Goal: Task Accomplishment & Management: Manage account settings

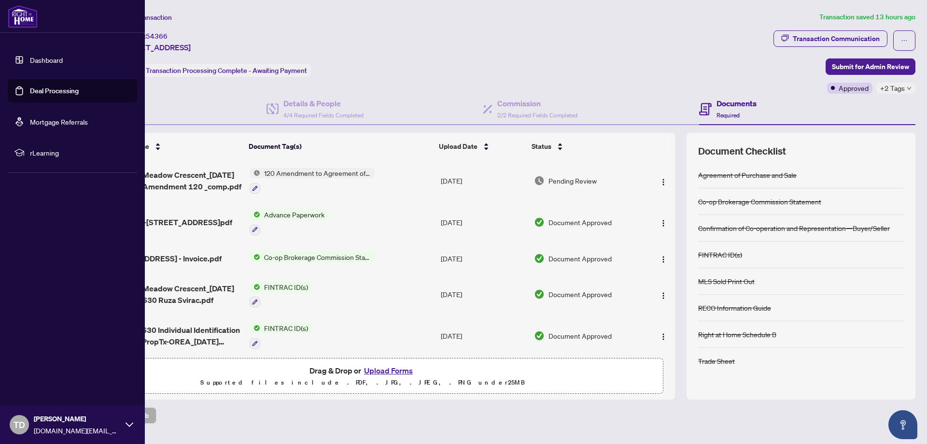
click at [56, 93] on link "Deal Processing" at bounding box center [54, 90] width 49 height 9
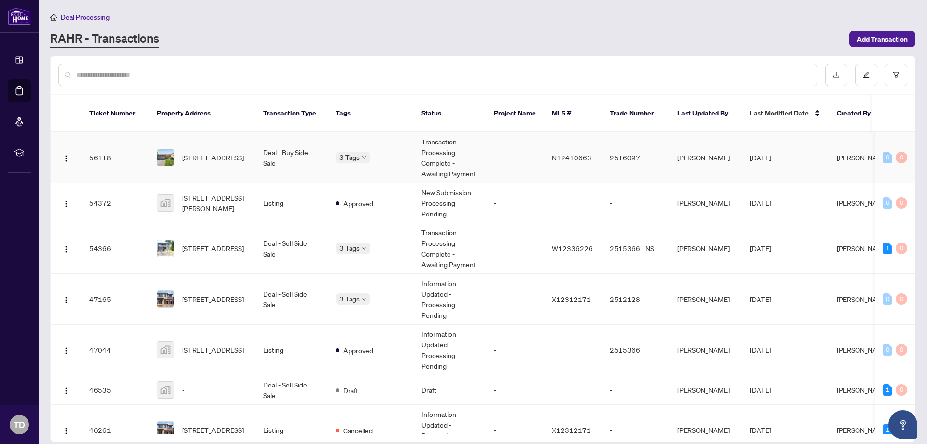
click at [443, 147] on td "Transaction Processing Complete - Awaiting Payment" at bounding box center [450, 157] width 72 height 51
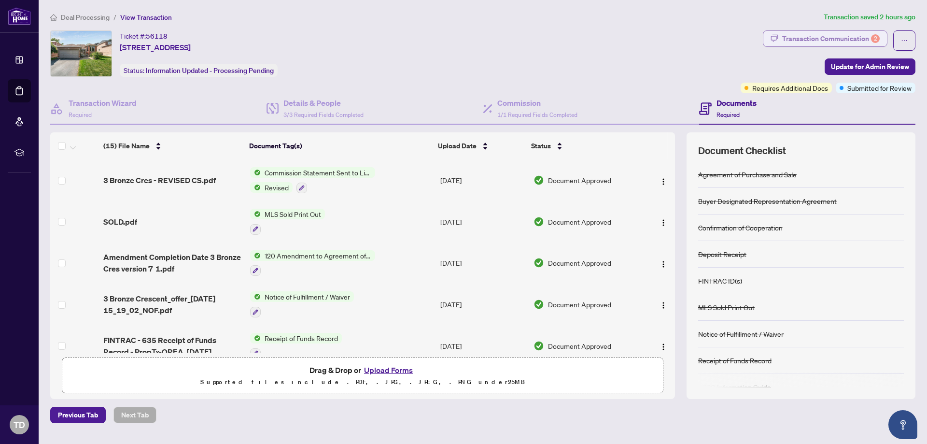
click at [824, 35] on div "Transaction Communication 2" at bounding box center [831, 38] width 98 height 15
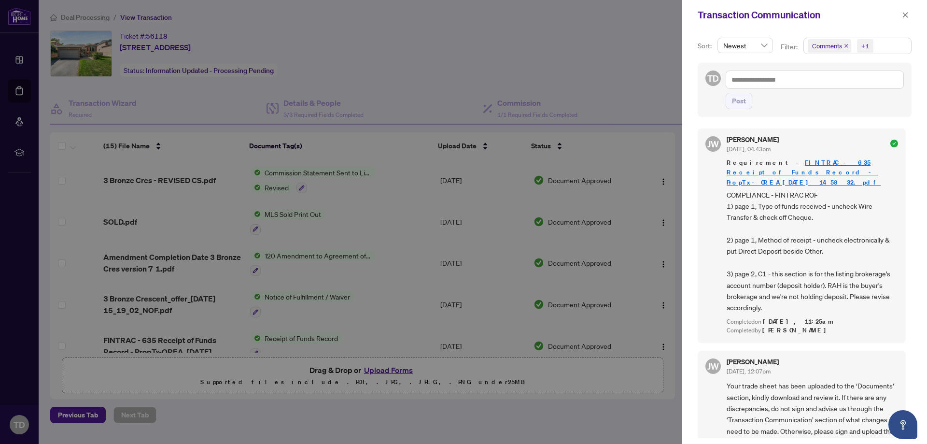
click at [792, 99] on div "Post" at bounding box center [815, 101] width 178 height 16
click at [767, 11] on div "Transaction Communication" at bounding box center [798, 15] width 201 height 14
click at [901, 12] on button "button" at bounding box center [905, 15] width 13 height 12
